Goal: Check status: Check status

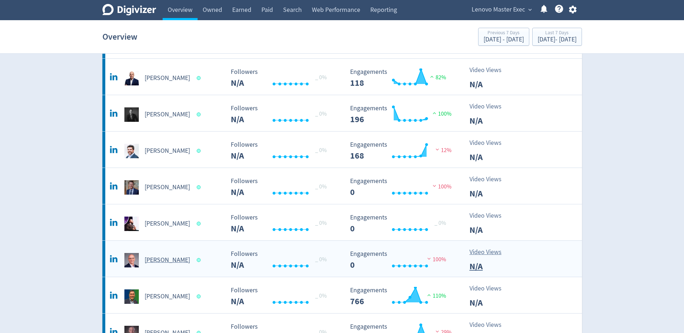
scroll to position [299, 0]
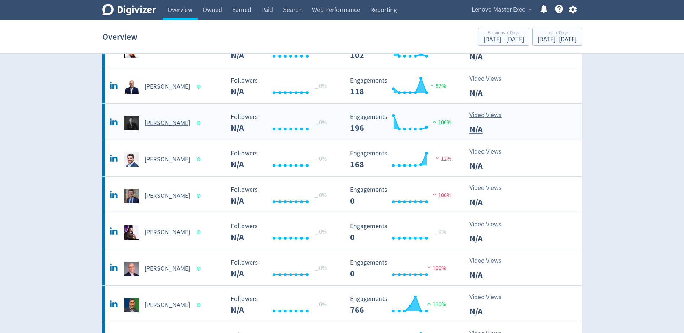
click at [158, 122] on h5 "[PERSON_NAME]" at bounding box center [167, 123] width 45 height 9
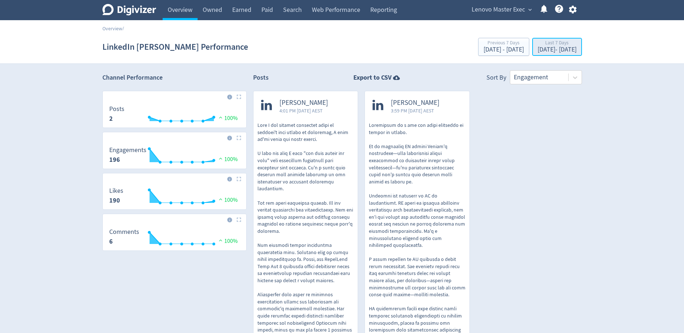
click at [559, 52] on div "[DATE] - [DATE]" at bounding box center [557, 50] width 39 height 6
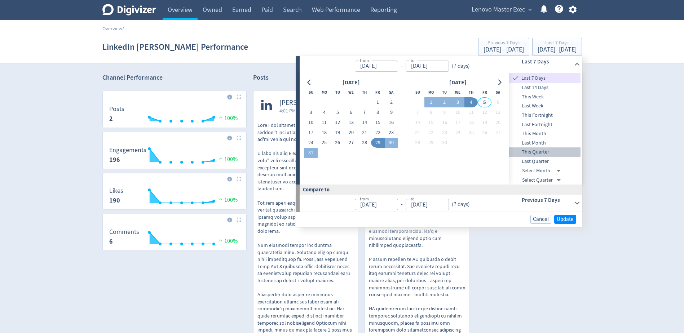
click at [545, 150] on span "This Quarter" at bounding box center [544, 152] width 71 height 8
type input "[DATE]"
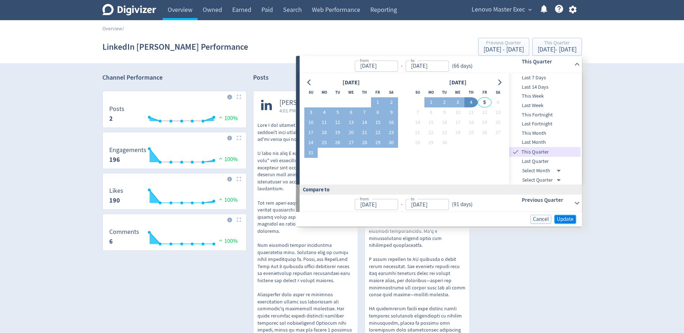
click at [569, 220] on span "Update" at bounding box center [565, 219] width 17 height 5
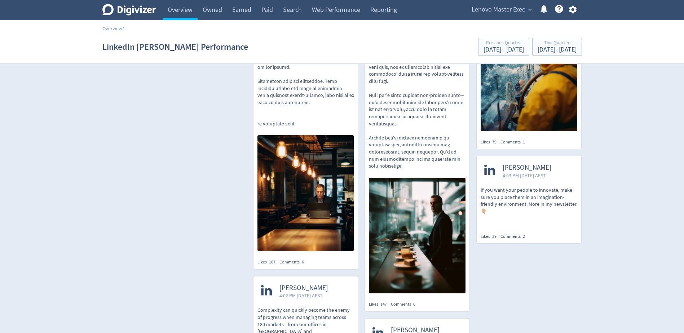
scroll to position [361, 0]
